Goal: Task Accomplishment & Management: Use online tool/utility

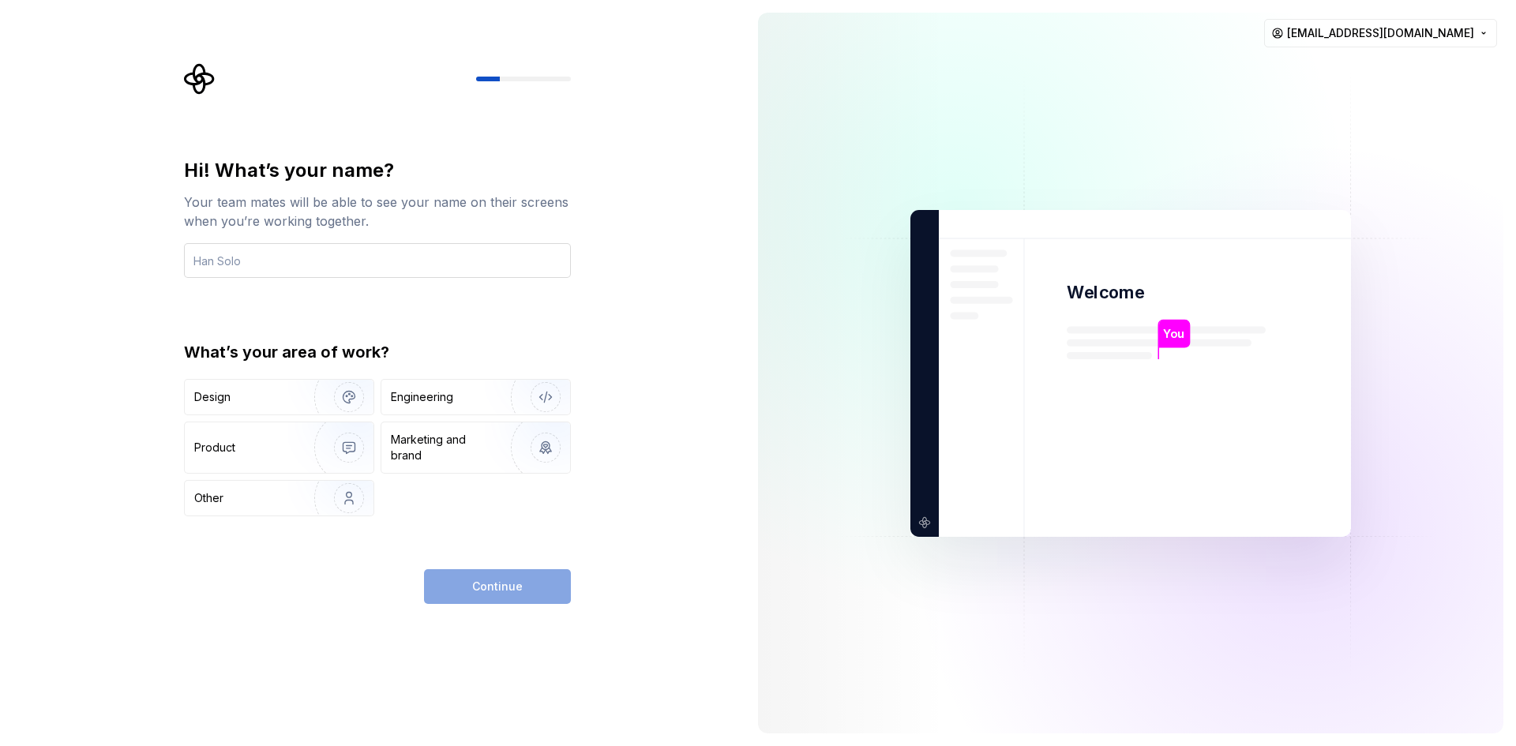
click at [371, 255] on input "text" at bounding box center [377, 260] width 387 height 35
type input "sinem"
click at [215, 451] on div "Product" at bounding box center [214, 448] width 41 height 16
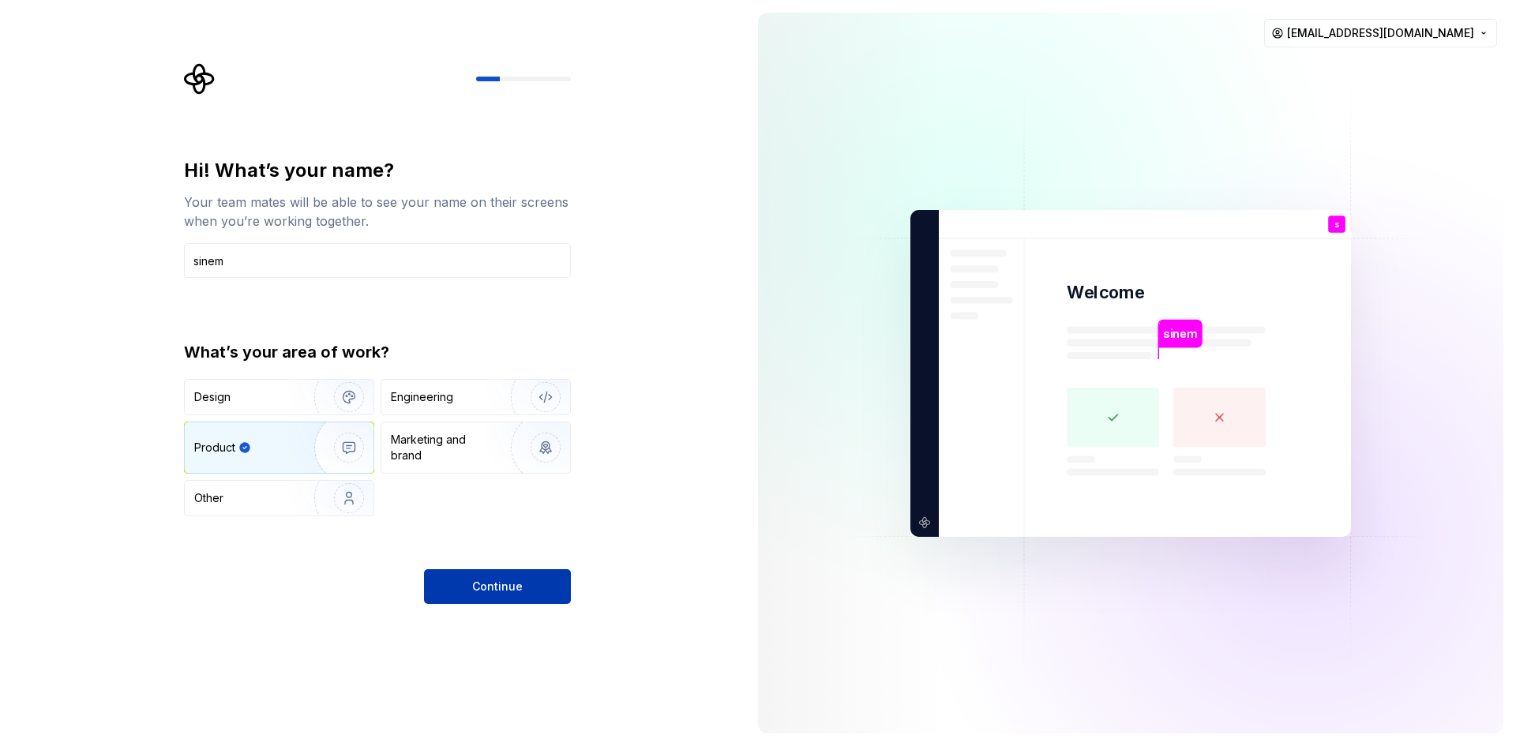
click at [514, 582] on span "Continue" at bounding box center [497, 587] width 51 height 16
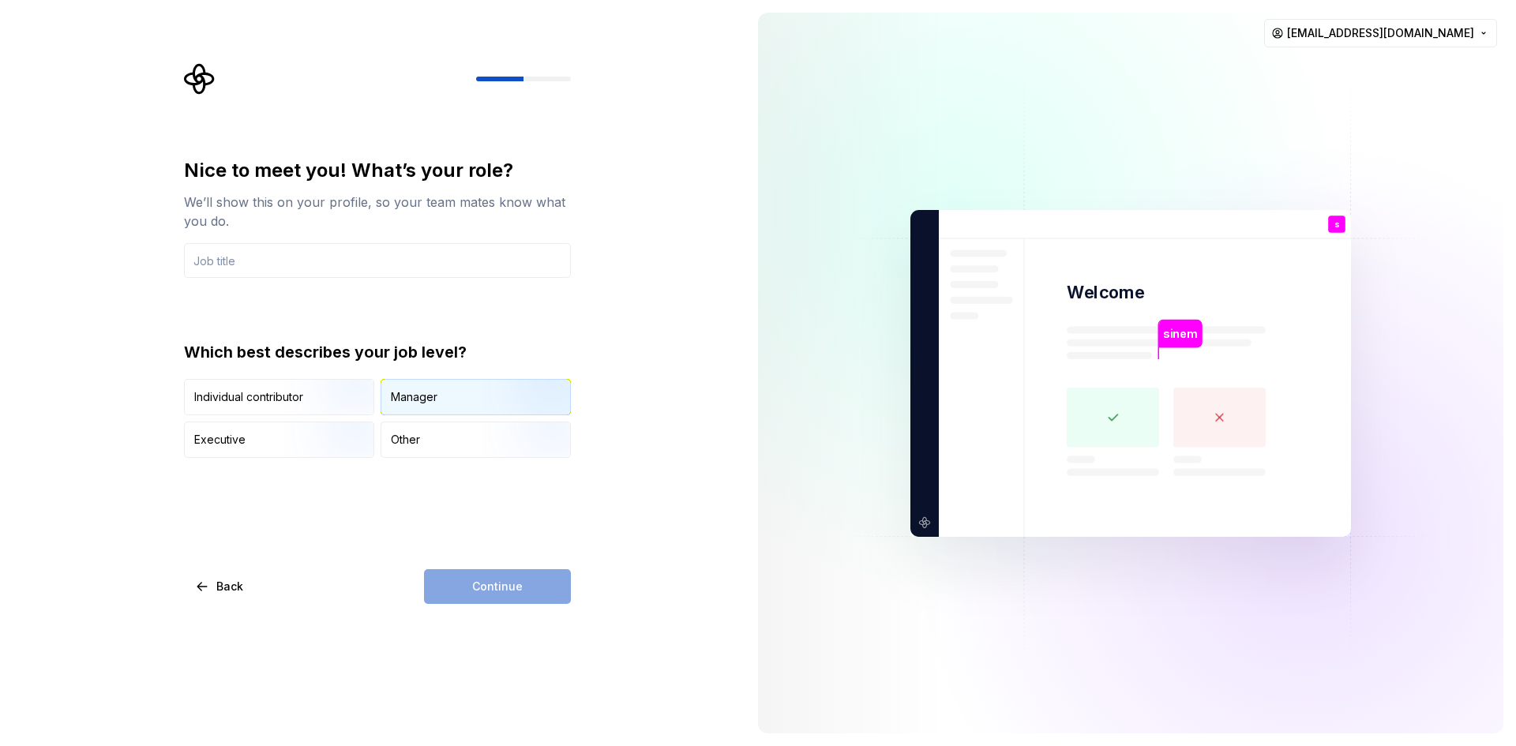
click at [456, 411] on div "Manager" at bounding box center [475, 397] width 189 height 35
click at [342, 283] on div "Nice to meet you! What’s your role? We’ll show this on your profile, so your te…" at bounding box center [377, 308] width 387 height 300
click at [292, 257] on input "text" at bounding box center [377, 260] width 387 height 35
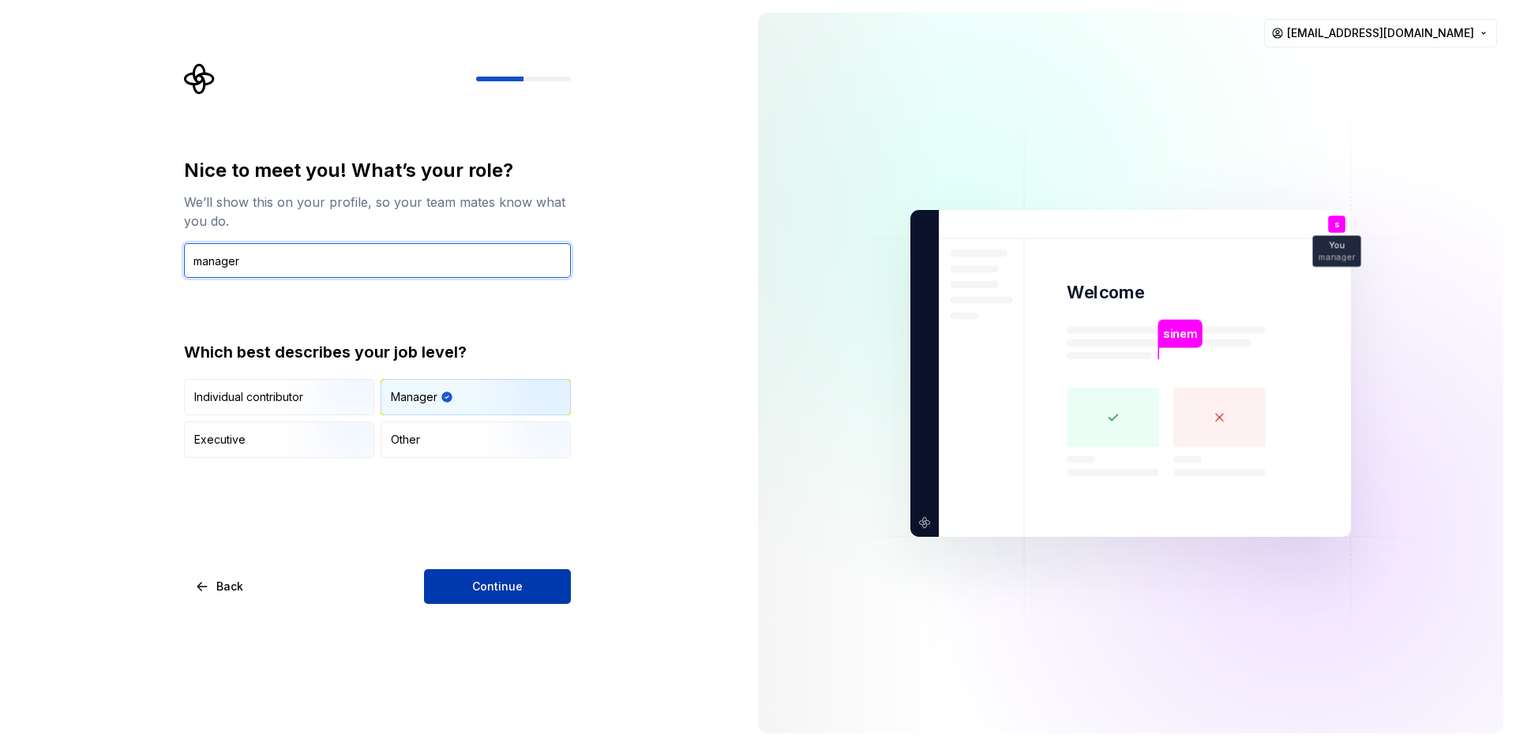
type input "manager"
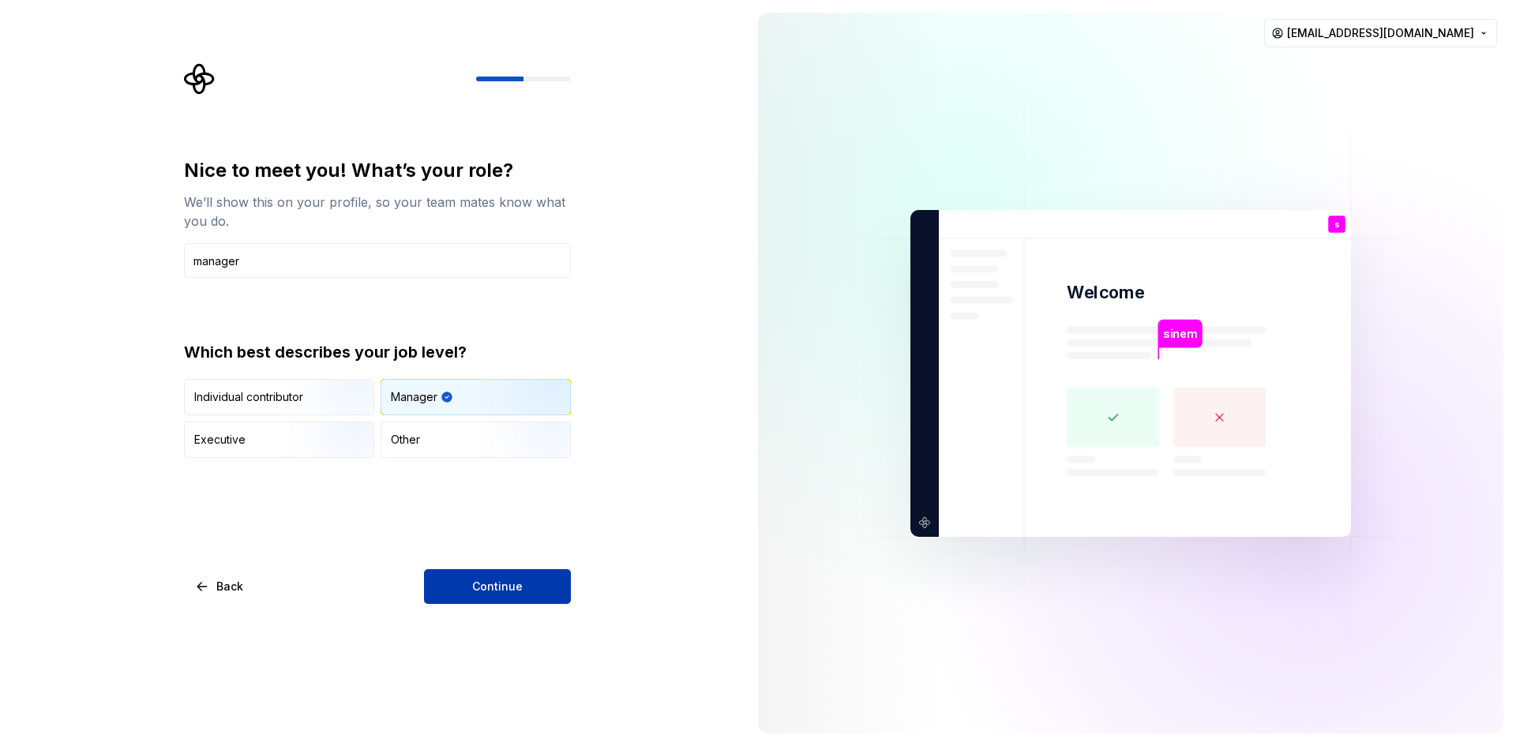
click at [544, 570] on button "Continue" at bounding box center [497, 586] width 147 height 35
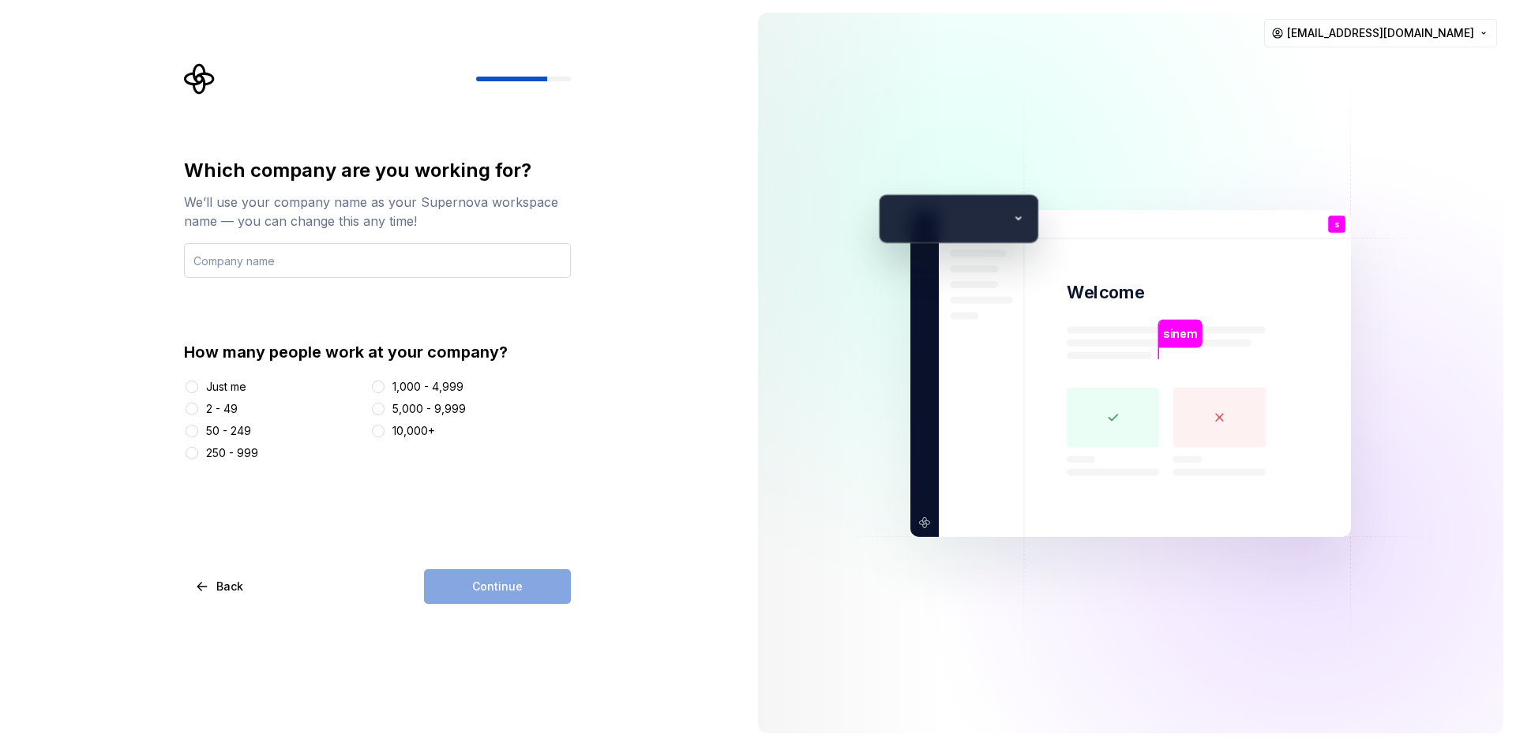
click at [405, 261] on input "text" at bounding box center [377, 260] width 387 height 35
type input "sinem"
click at [225, 387] on div "Just me" at bounding box center [226, 387] width 40 height 16
click at [198, 387] on button "Just me" at bounding box center [192, 387] width 13 height 13
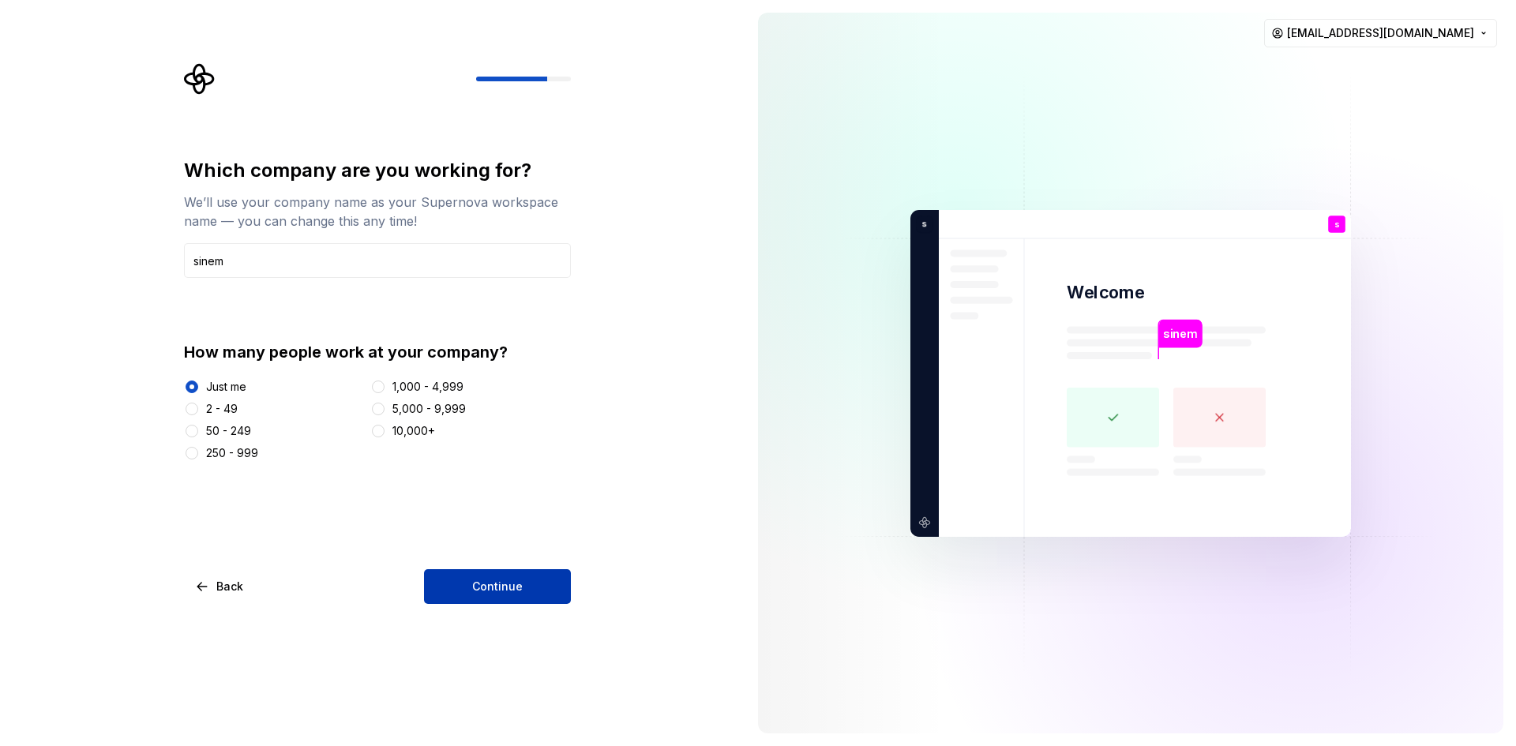
click at [512, 585] on span "Continue" at bounding box center [497, 587] width 51 height 16
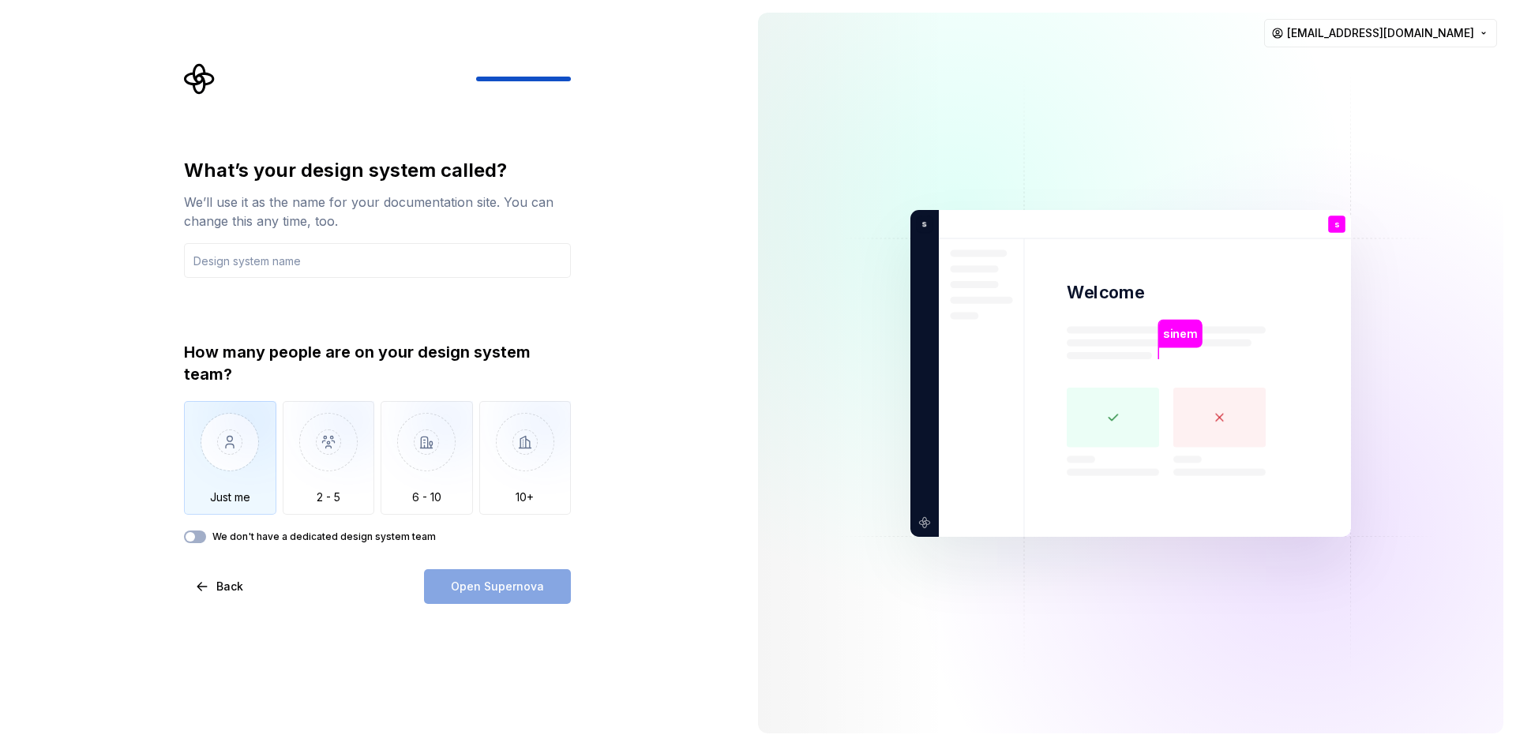
click at [221, 452] on img "button" at bounding box center [230, 454] width 92 height 106
click at [373, 256] on input "text" at bounding box center [377, 260] width 387 height 35
click at [510, 588] on div "Open Supernova" at bounding box center [497, 586] width 147 height 35
click at [400, 259] on input "text" at bounding box center [377, 260] width 387 height 35
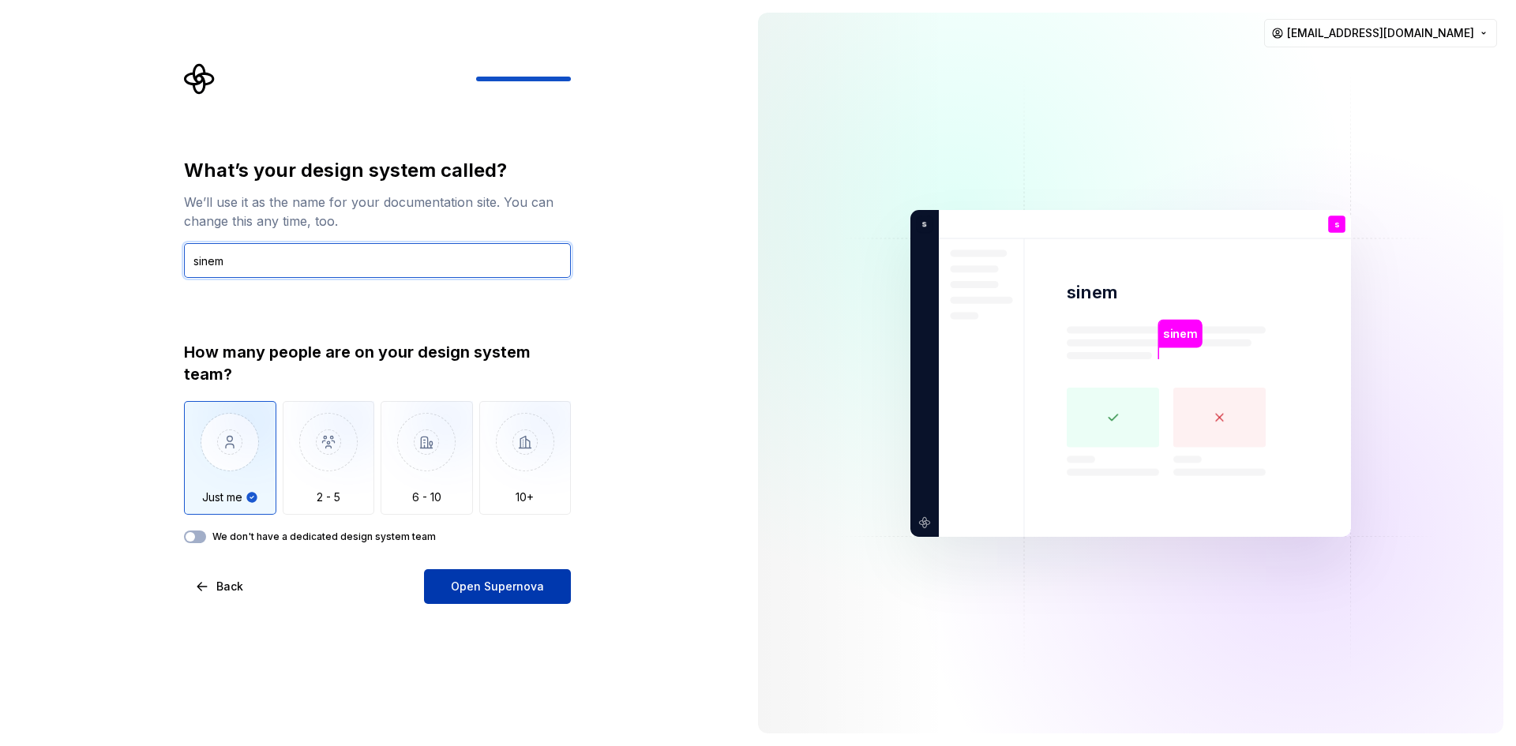
type input "sinem"
click at [546, 584] on button "Open Supernova" at bounding box center [497, 586] width 147 height 35
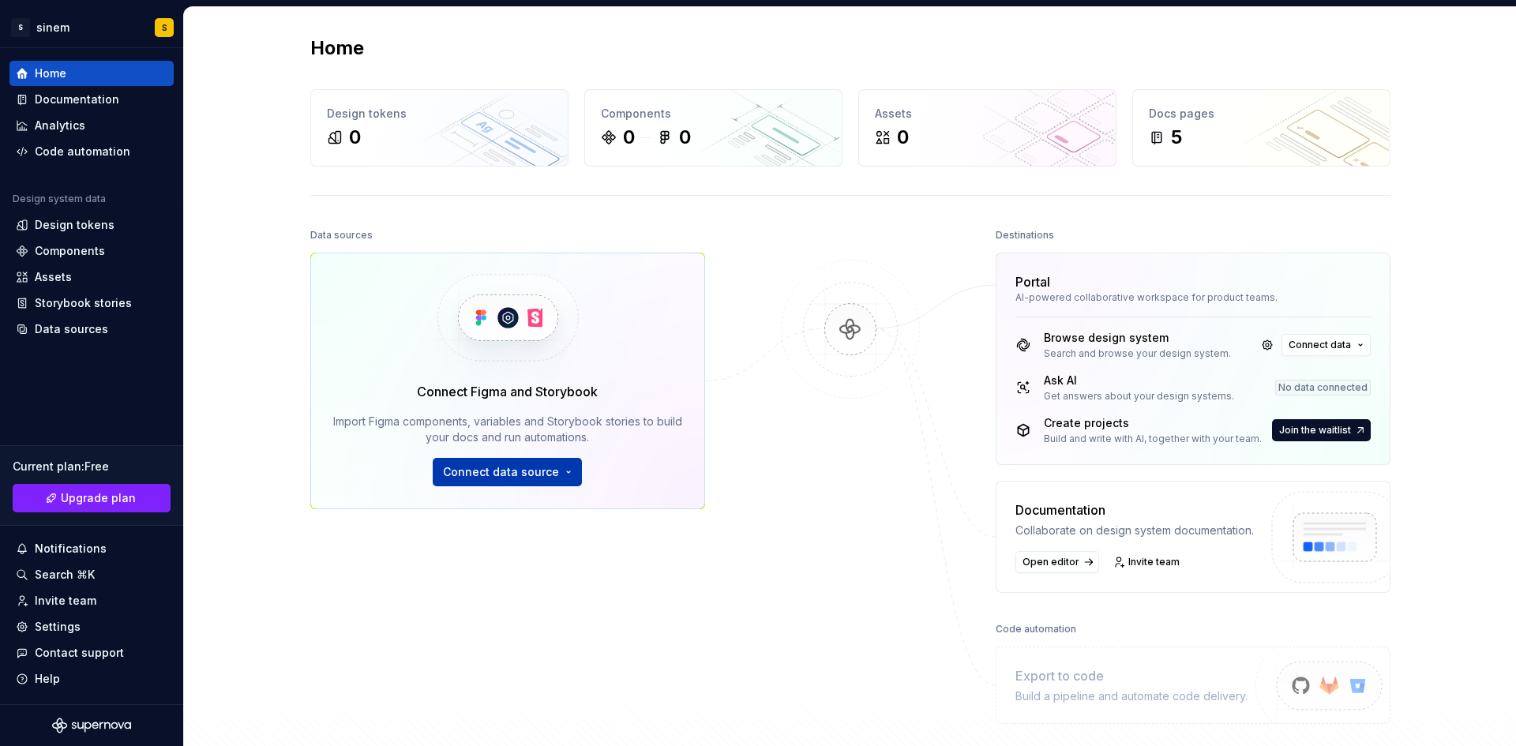
click at [542, 467] on span "Connect data source" at bounding box center [501, 472] width 116 height 16
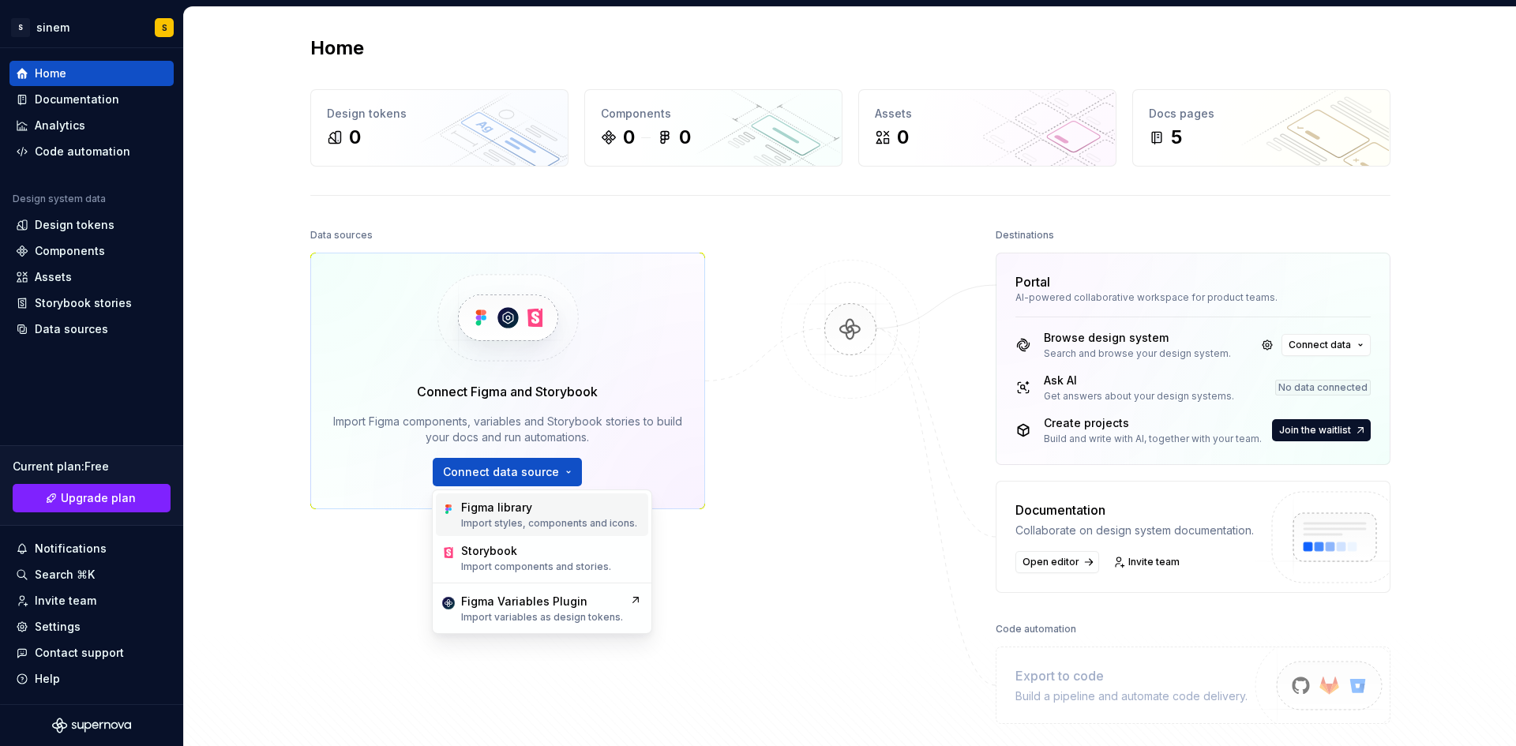
click at [525, 519] on p "Import styles, components and icons." at bounding box center [549, 523] width 176 height 13
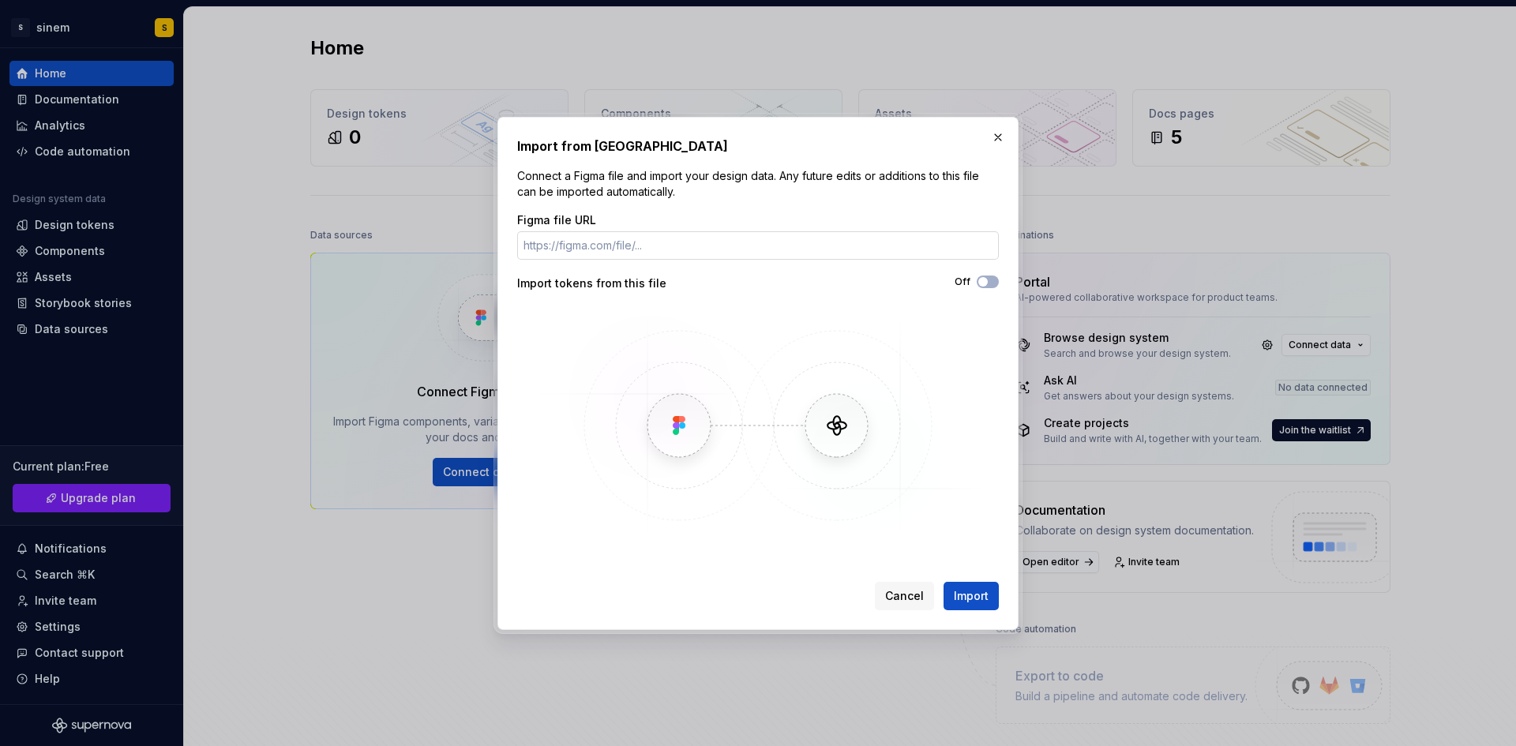
click at [648, 255] on input "Figma file URL" at bounding box center [758, 245] width 482 height 28
click at [971, 591] on span "Import" at bounding box center [971, 596] width 35 height 16
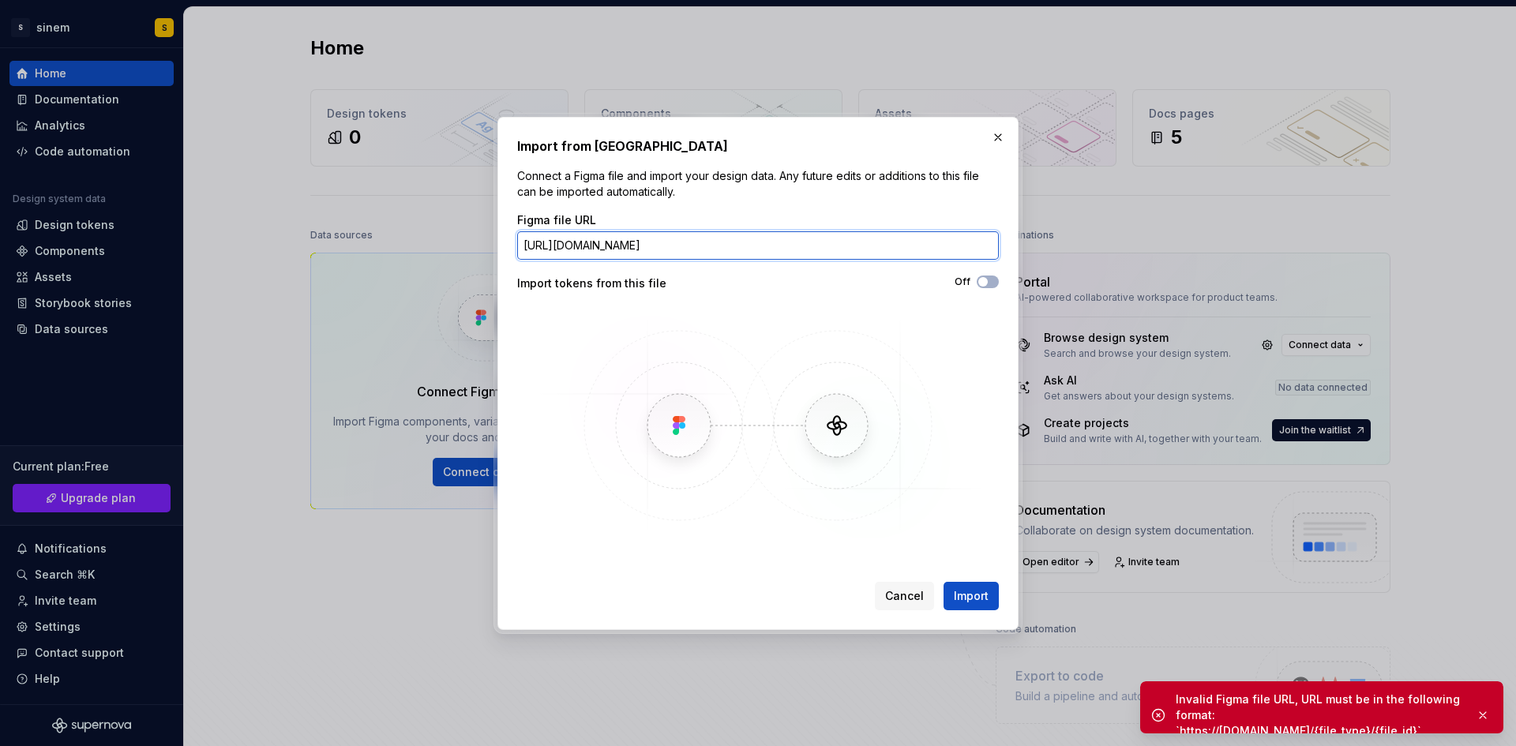
drag, startPoint x: 900, startPoint y: 248, endPoint x: 956, endPoint y: 251, distance: 56.1
click at [956, 251] on input "[URL][DOMAIN_NAME]" at bounding box center [758, 245] width 482 height 28
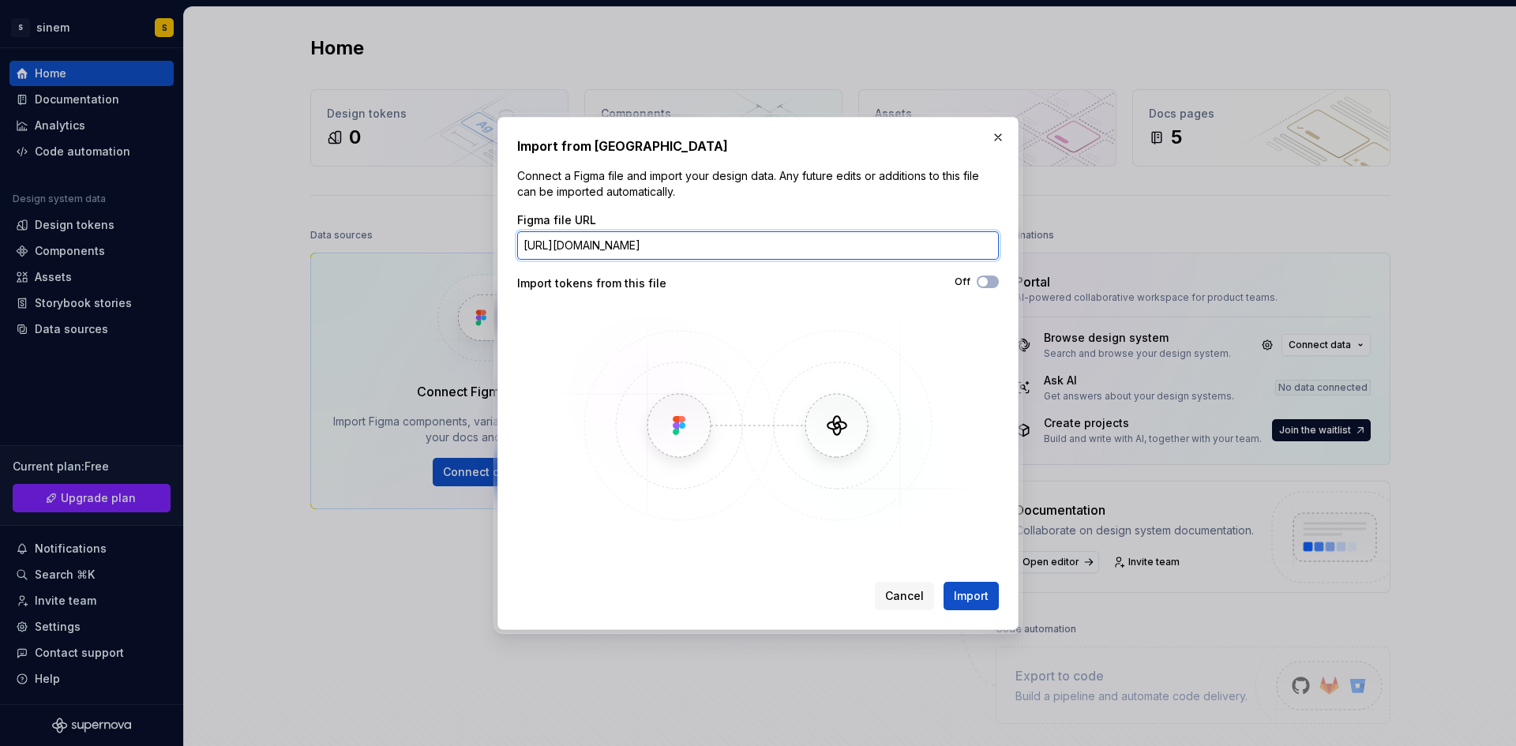
drag, startPoint x: 681, startPoint y: 246, endPoint x: 964, endPoint y: 278, distance: 284.5
click at [948, 277] on div "Figma file URL [URL][DOMAIN_NAME] Import tokens from this file Off" at bounding box center [758, 378] width 482 height 332
drag, startPoint x: 896, startPoint y: 224, endPoint x: 877, endPoint y: 271, distance: 50.3
click at [892, 231] on div "Figma file URL [URL][DOMAIN_NAME]" at bounding box center [758, 235] width 482 height 47
click at [872, 231] on input "[URL][DOMAIN_NAME]" at bounding box center [758, 245] width 482 height 28
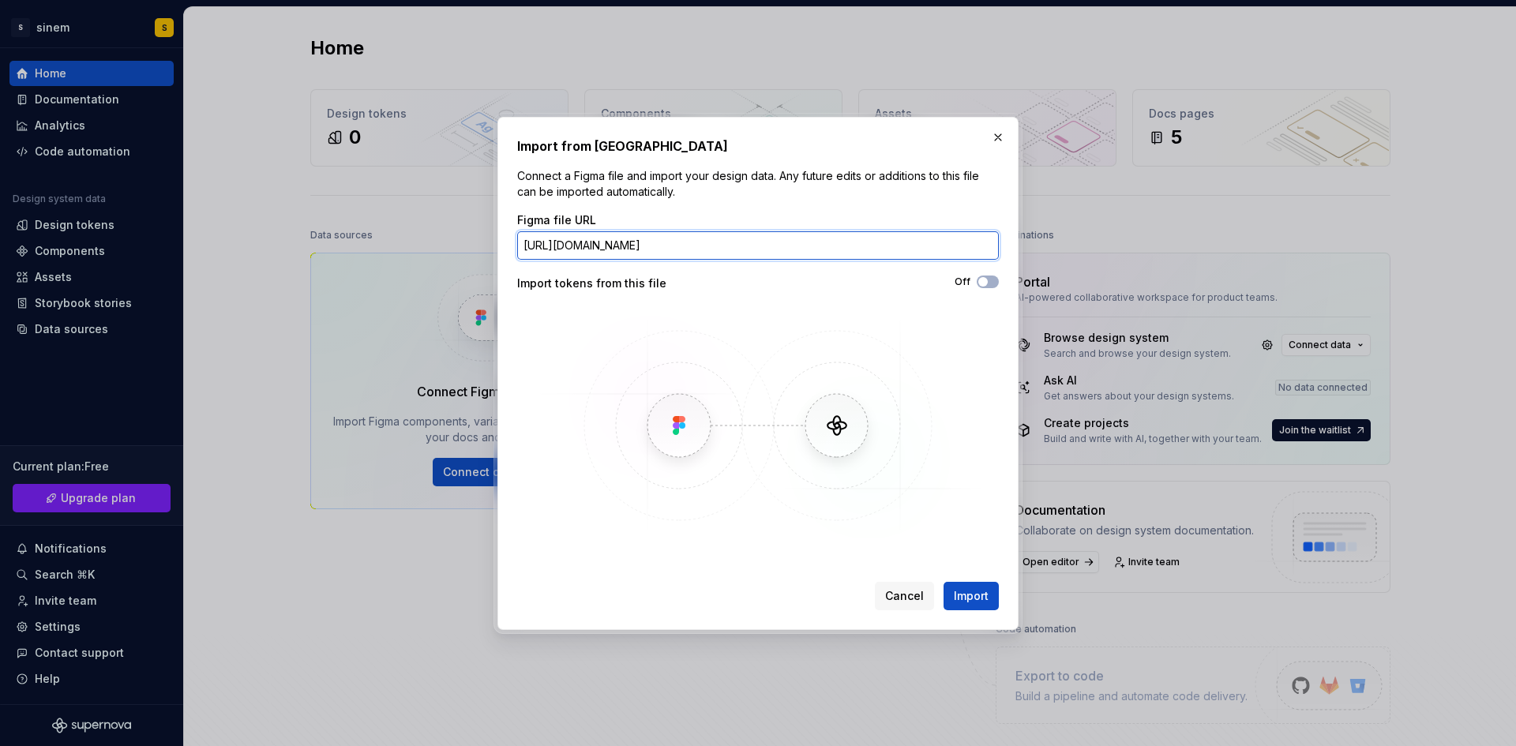
paste input "1&t=ZBxkgthFQYQSCOFz"
type input "[URL][DOMAIN_NAME]"
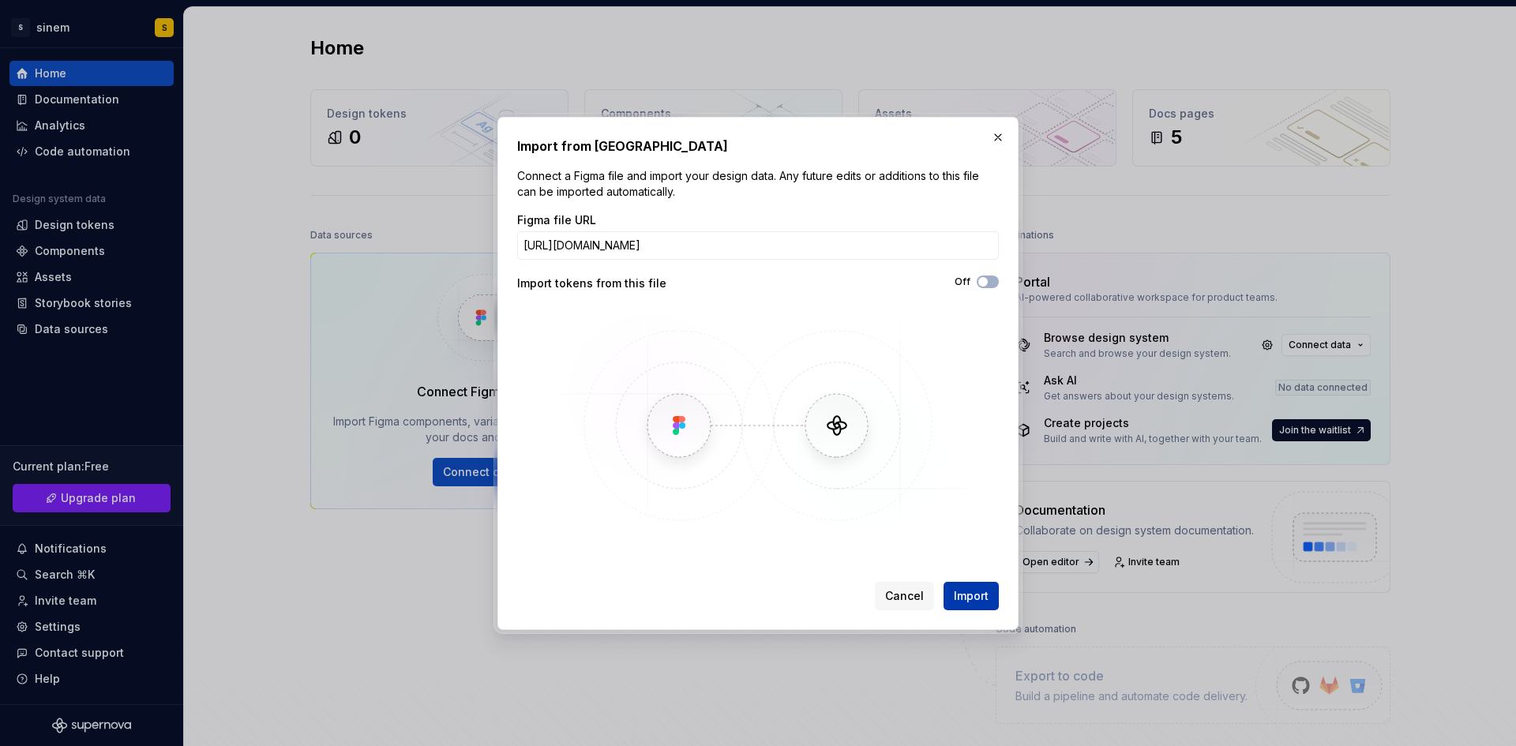
scroll to position [0, 0]
click at [962, 594] on span "Import" at bounding box center [971, 596] width 35 height 16
click at [651, 238] on input "[URL][DOMAIN_NAME]" at bounding box center [758, 245] width 482 height 28
click at [981, 280] on span "button" at bounding box center [982, 281] width 9 height 9
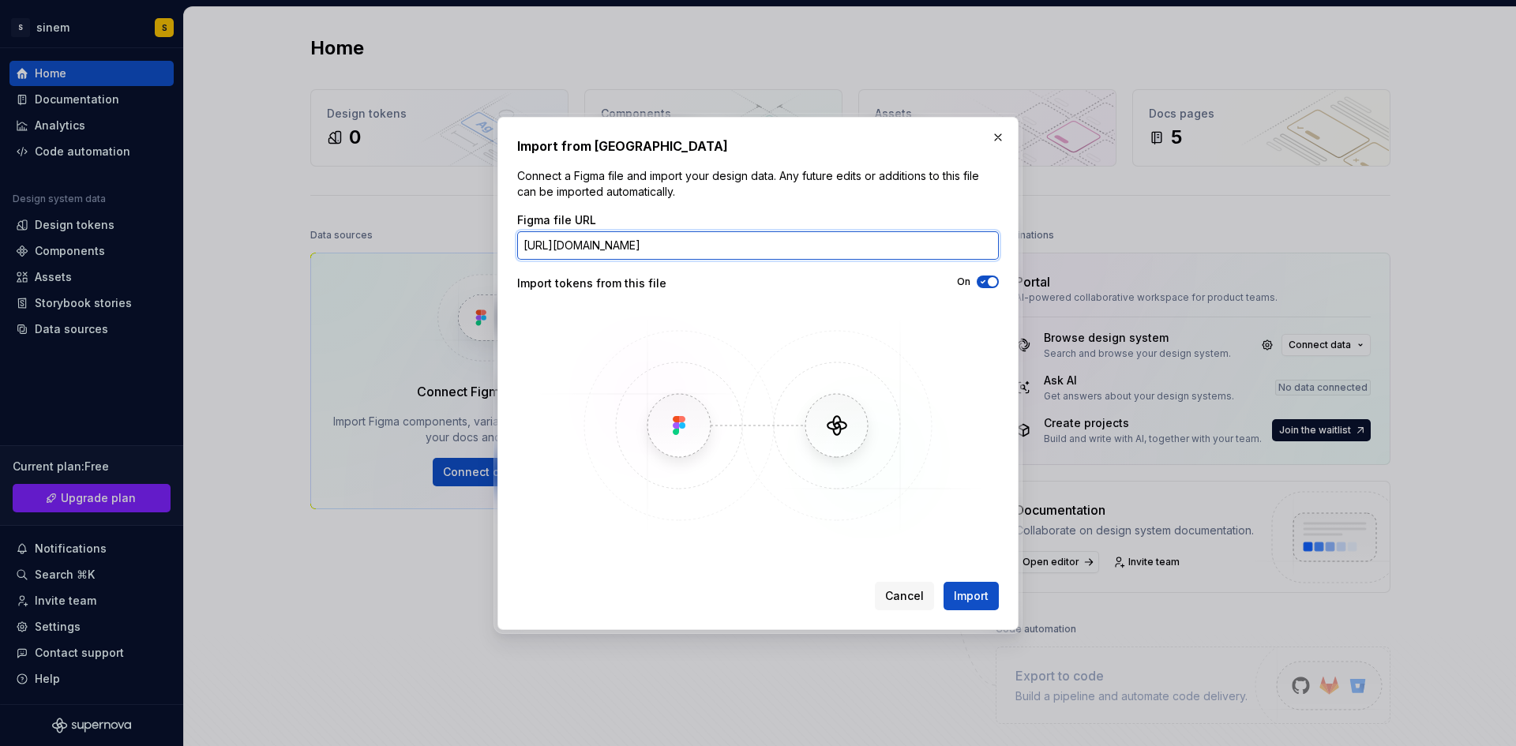
click at [846, 243] on input "[URL][DOMAIN_NAME]" at bounding box center [758, 245] width 482 height 28
click at [846, 239] on input "[URL][DOMAIN_NAME]" at bounding box center [758, 245] width 482 height 28
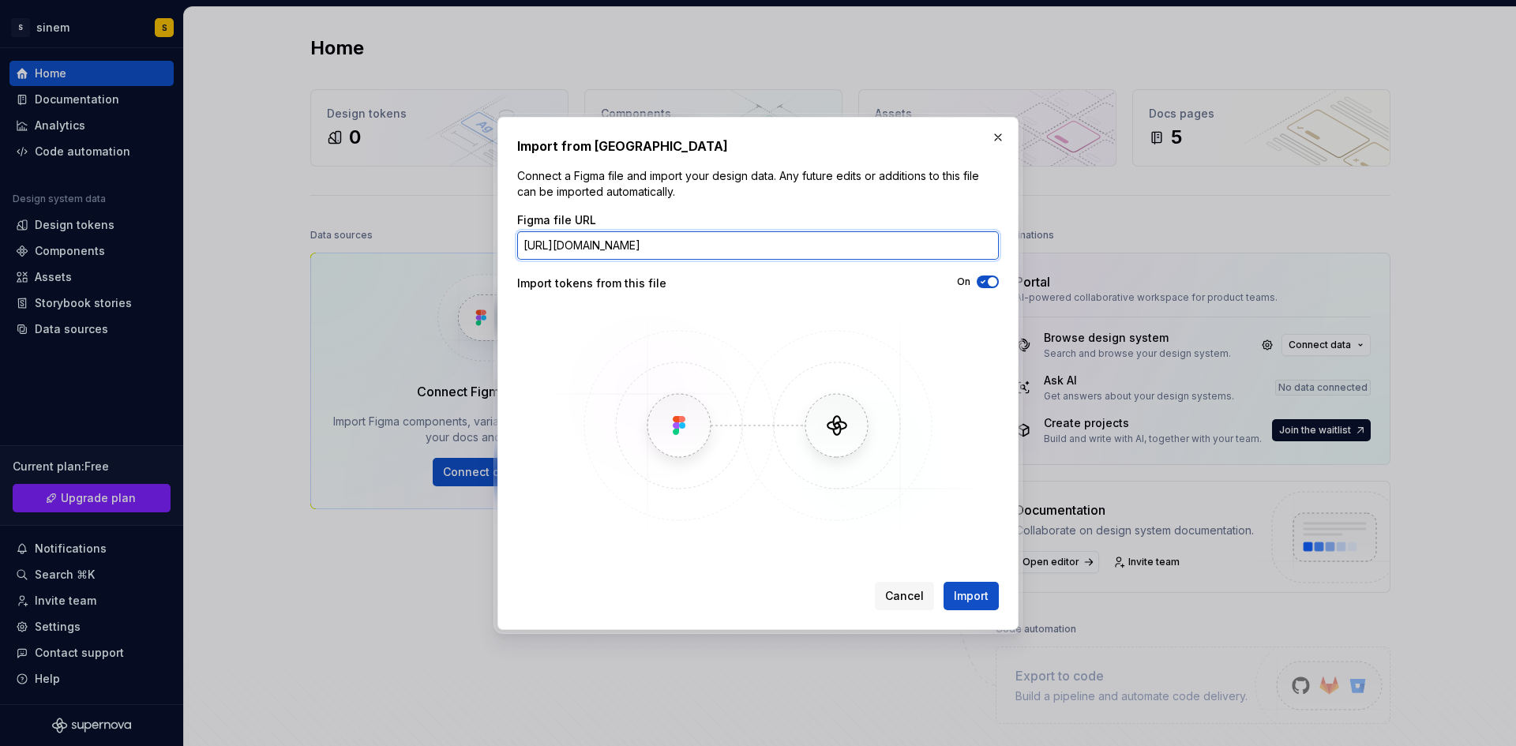
click at [846, 239] on input "[URL][DOMAIN_NAME]" at bounding box center [758, 245] width 482 height 28
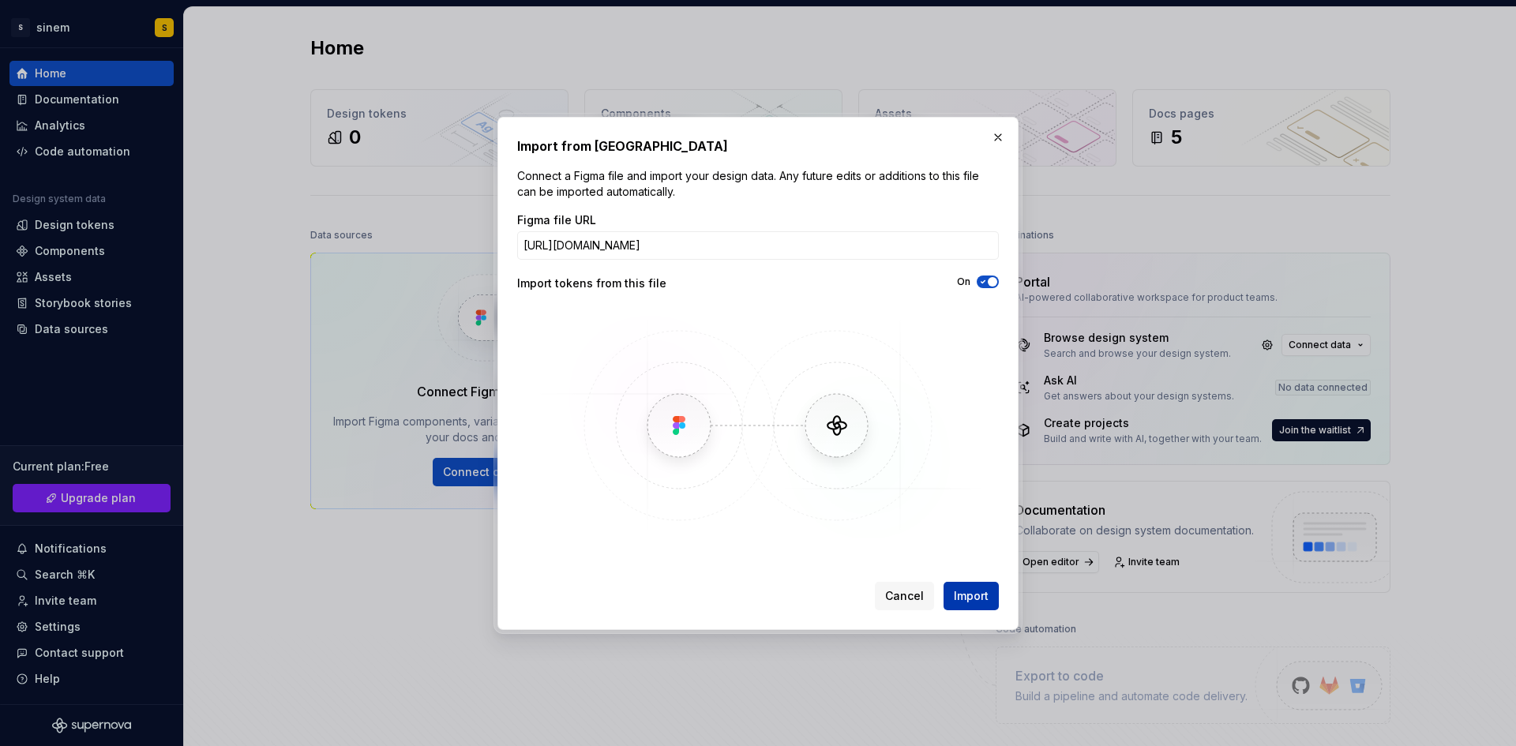
scroll to position [0, 0]
click at [973, 600] on span "Import" at bounding box center [971, 596] width 35 height 16
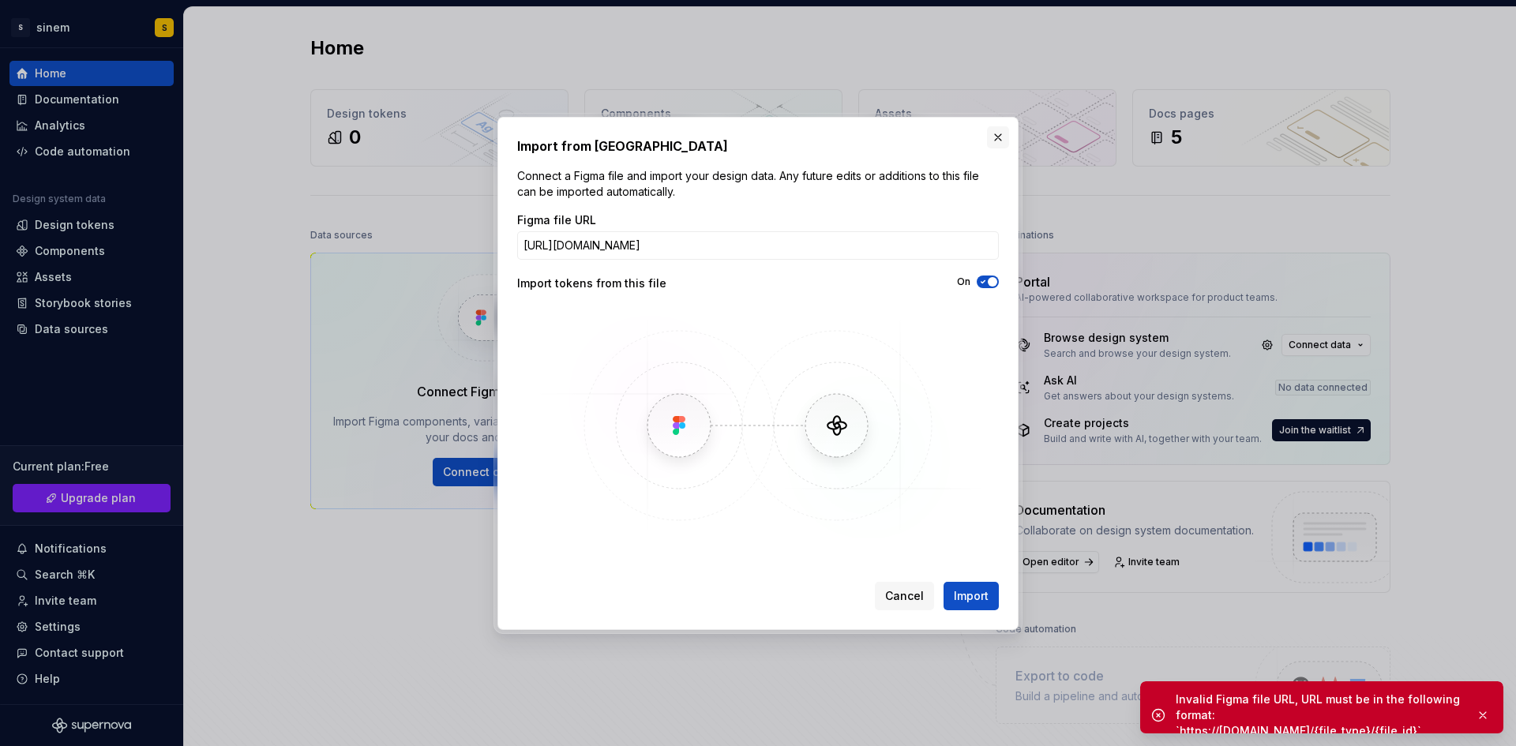
click at [998, 138] on button "button" at bounding box center [998, 137] width 22 height 22
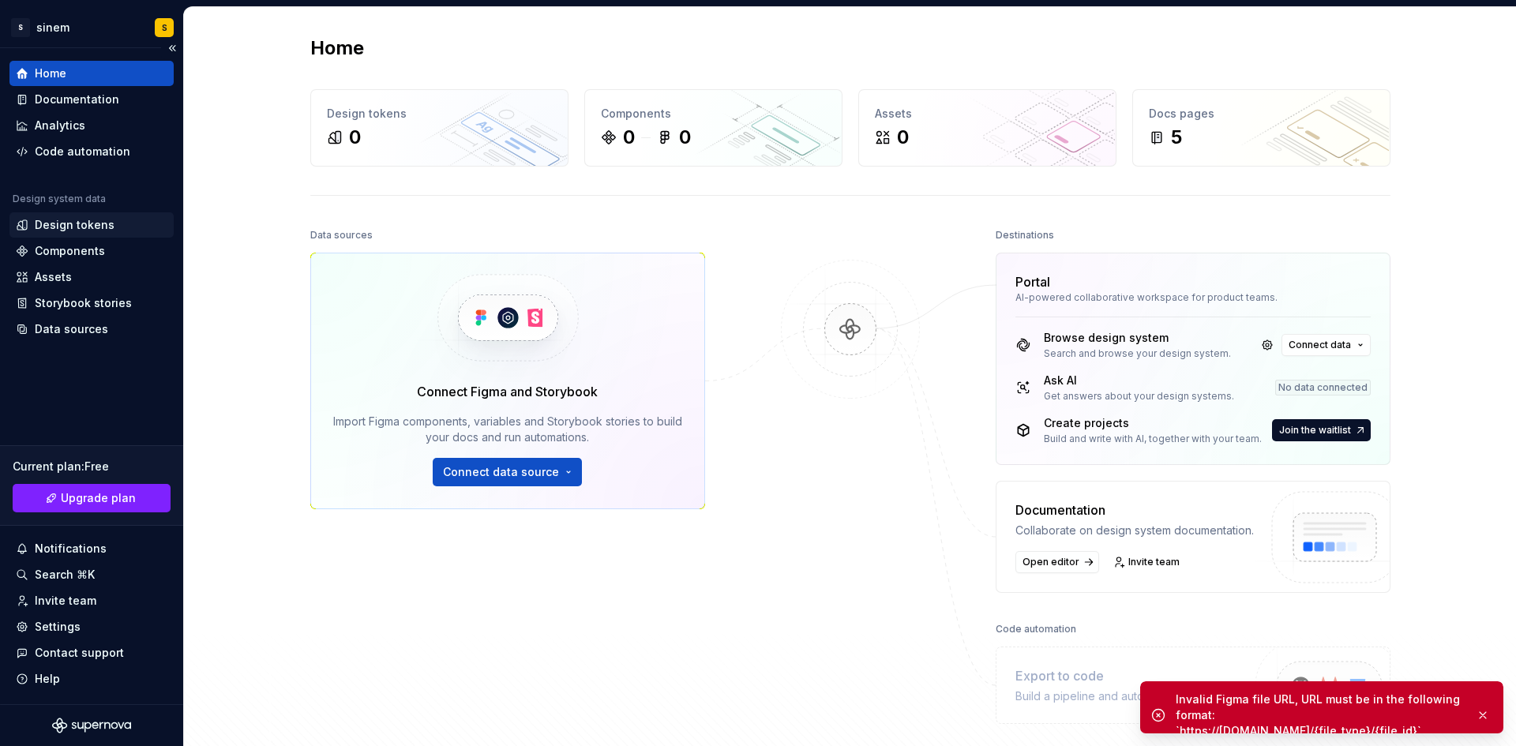
click at [103, 223] on div "Design tokens" at bounding box center [75, 225] width 80 height 16
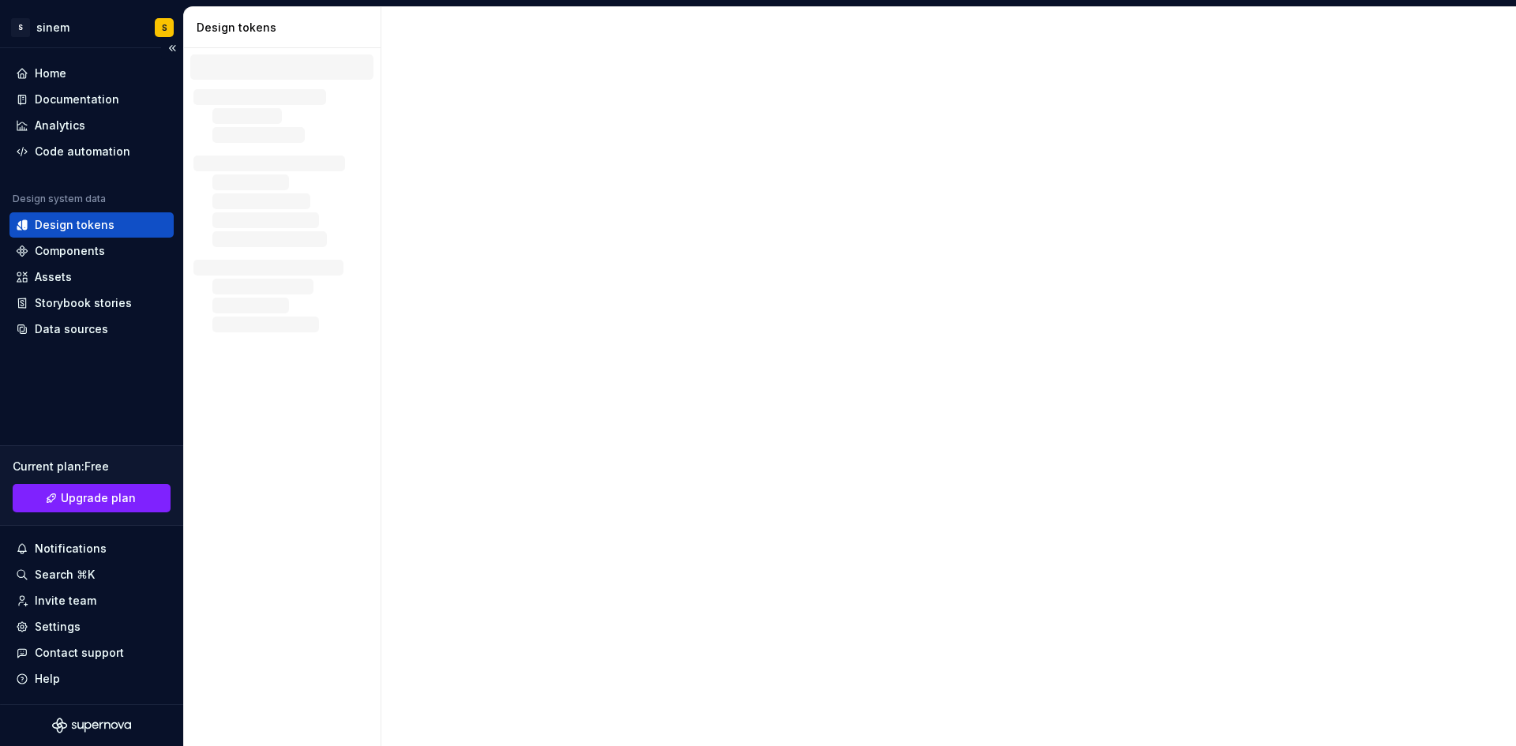
click at [103, 223] on div "Design tokens" at bounding box center [75, 225] width 80 height 16
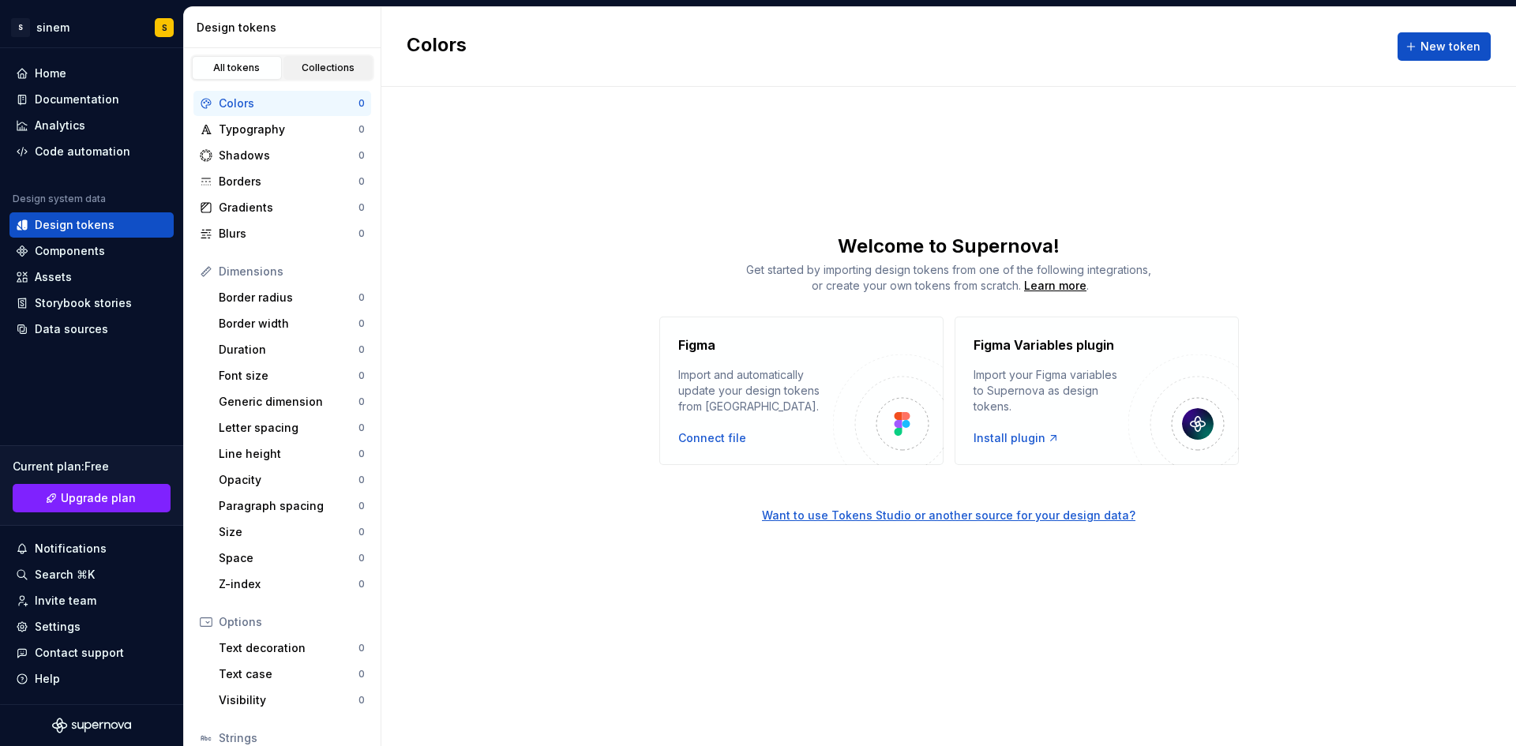
click at [305, 67] on div "Collections" at bounding box center [328, 68] width 79 height 13
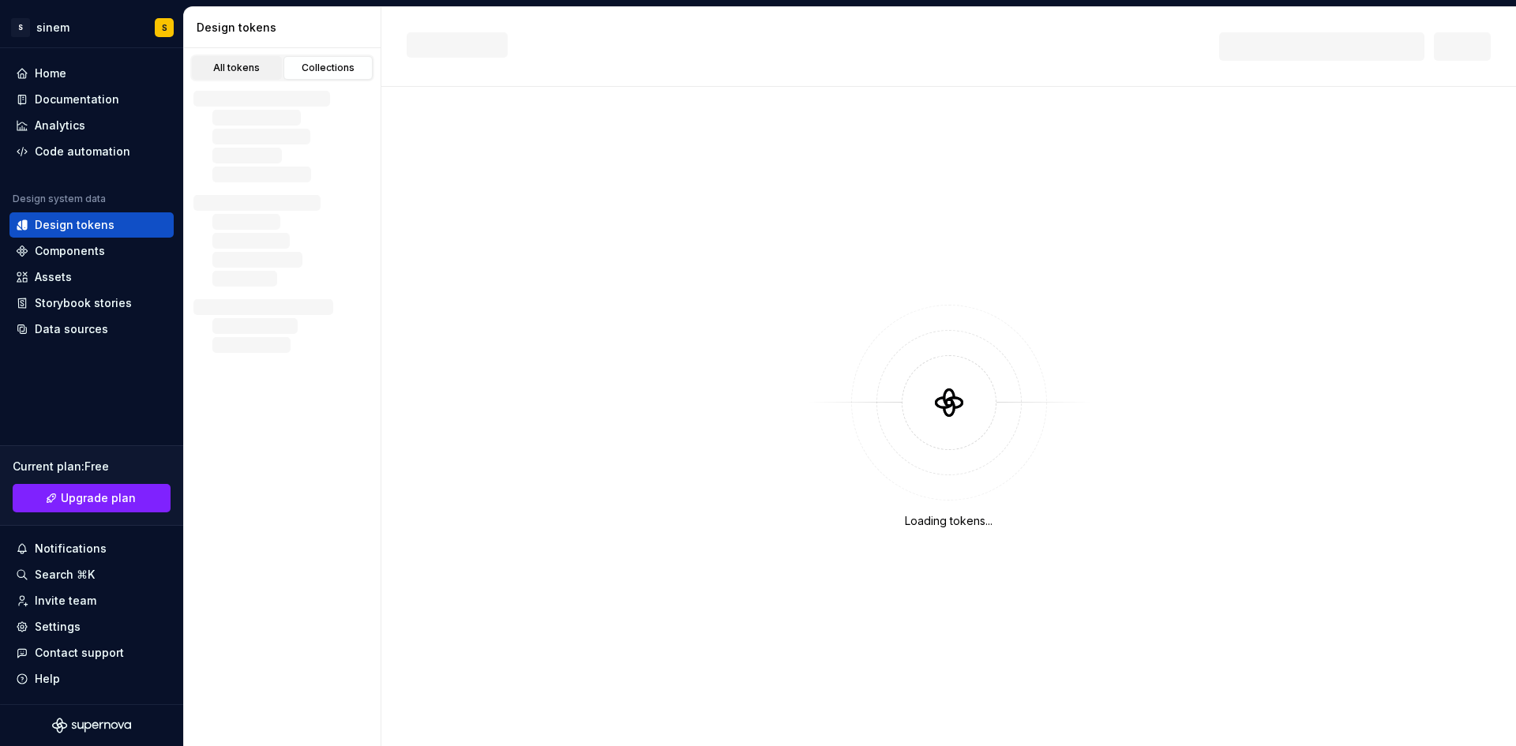
click at [227, 61] on link "All tokens" at bounding box center [237, 68] width 90 height 24
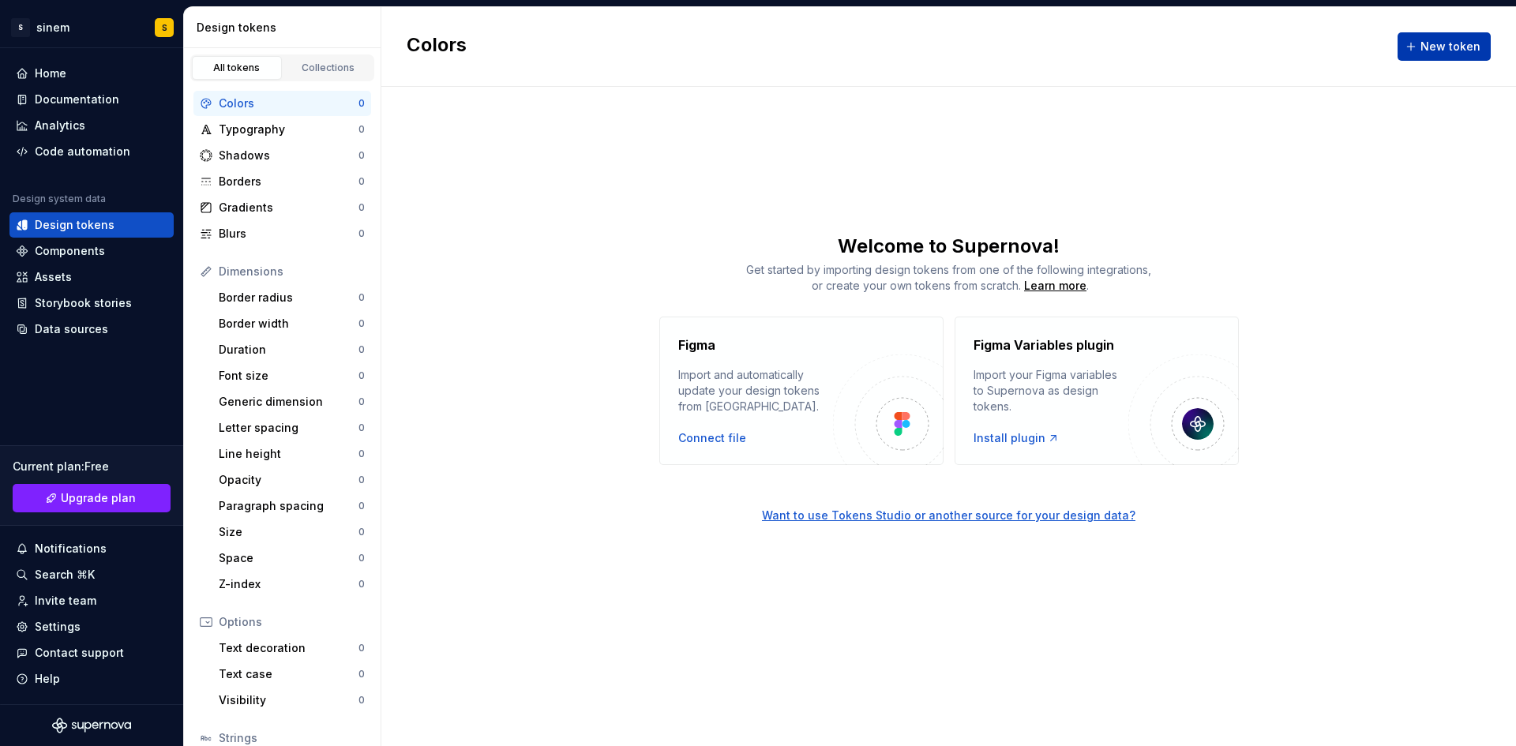
click at [1450, 48] on span "New token" at bounding box center [1450, 47] width 60 height 16
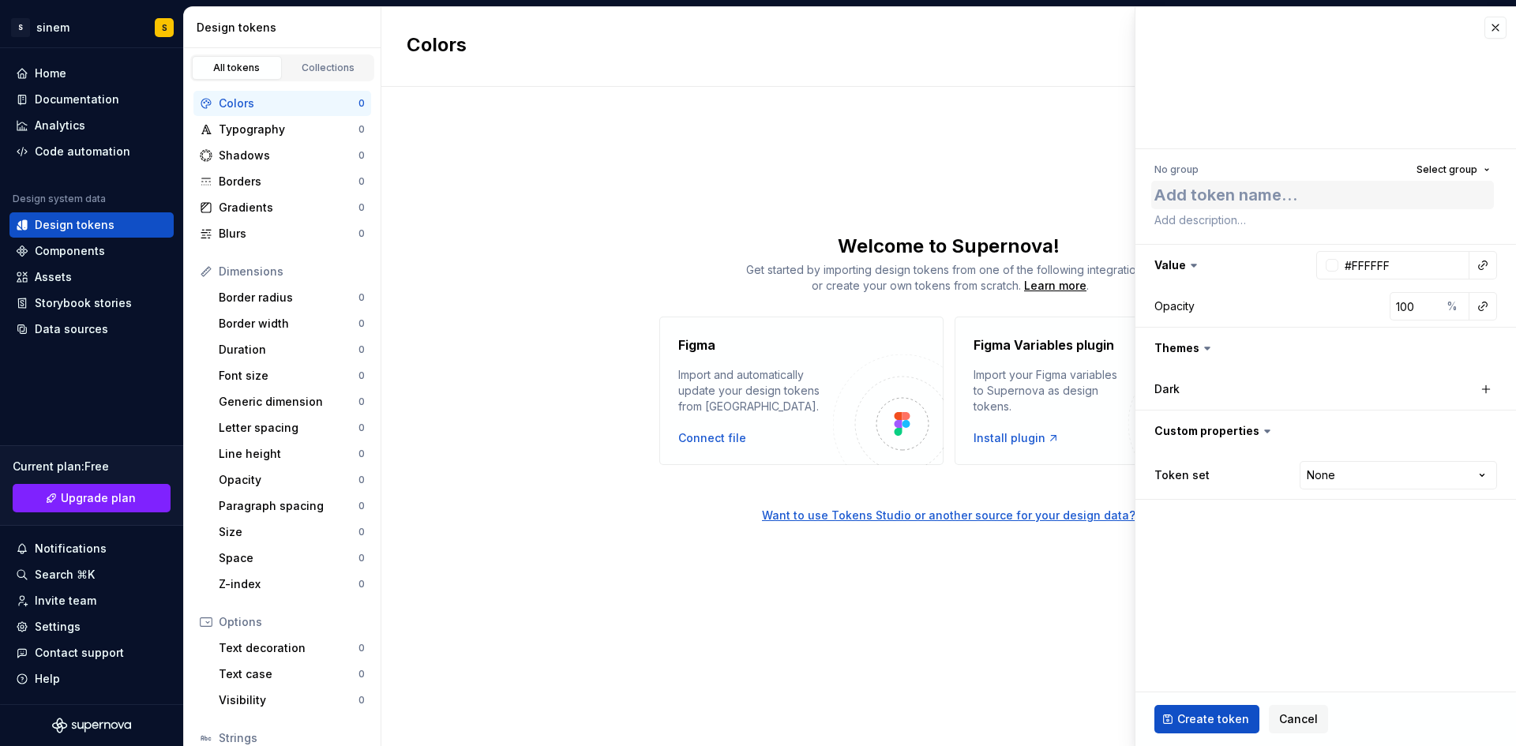
click at [1334, 204] on textarea at bounding box center [1322, 195] width 343 height 28
click at [803, 377] on div "Import and automatically update your design tokens from [GEOGRAPHIC_DATA]." at bounding box center [755, 390] width 155 height 47
type textarea "*"
